Goal: Browse casually

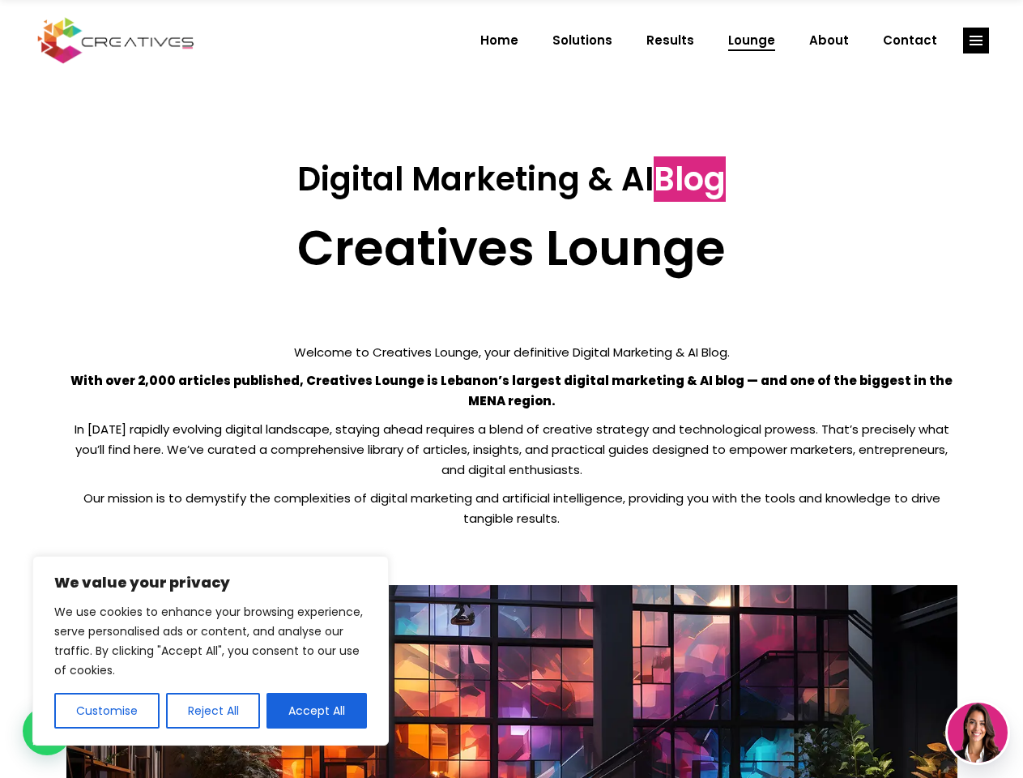
click at [511, 389] on p "With over 2,000 articles published, Creatives Lounge is Lebanon’s largest digit…" at bounding box center [511, 390] width 891 height 41
click at [106, 710] on button "Customise" at bounding box center [106, 711] width 105 height 36
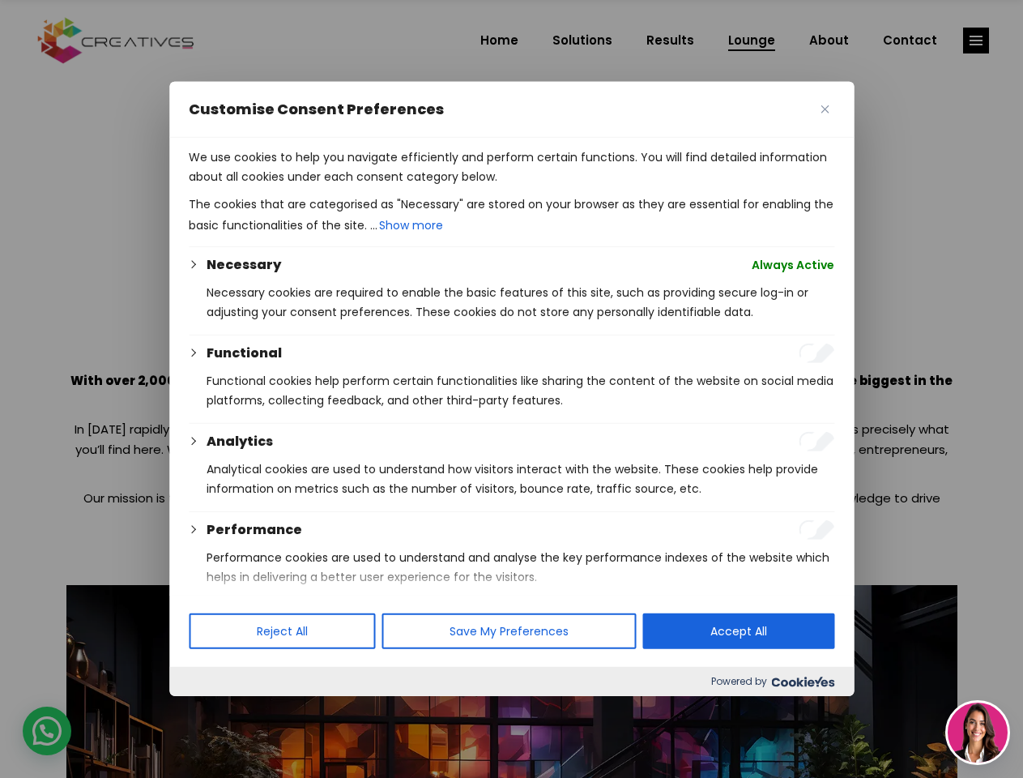
click at [212, 710] on div at bounding box center [511, 389] width 1023 height 778
click at [317, 186] on p "We use cookies to help you navigate efficiently and perform certain functions. …" at bounding box center [512, 166] width 646 height 39
click at [976, 41] on div at bounding box center [511, 389] width 1023 height 778
click at [978, 732] on img at bounding box center [978, 732] width 60 height 60
